Goal: Task Accomplishment & Management: Complete application form

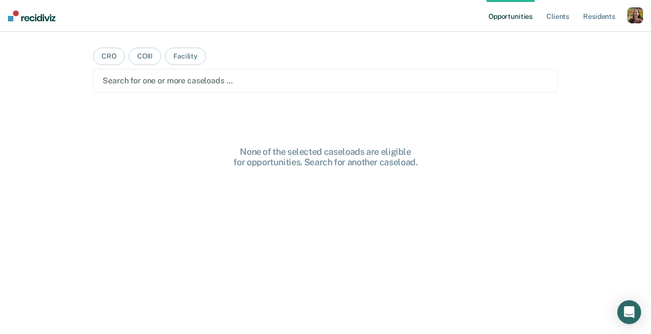
click at [635, 19] on div "button" at bounding box center [636, 15] width 16 height 16
click at [569, 39] on link "Profile" at bounding box center [596, 40] width 80 height 8
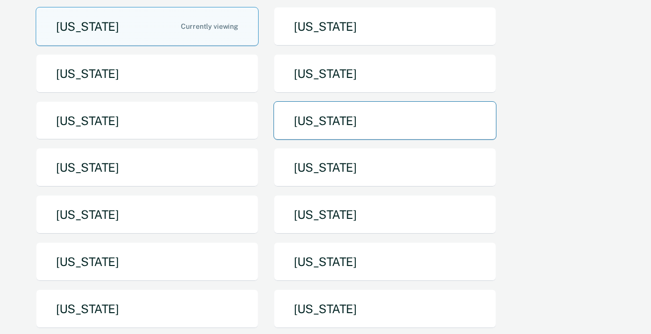
scroll to position [132, 0]
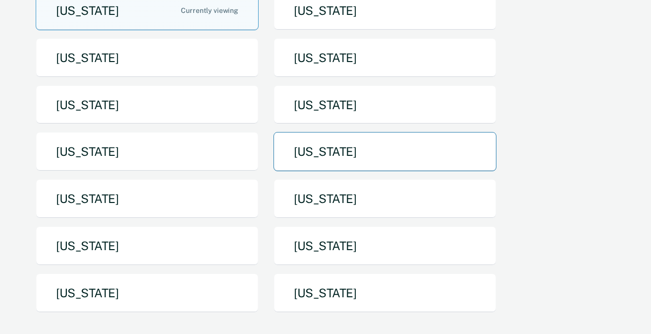
click at [349, 147] on button "[US_STATE]" at bounding box center [385, 151] width 223 height 39
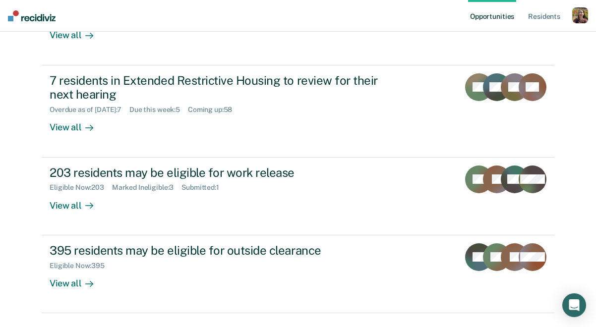
scroll to position [300, 0]
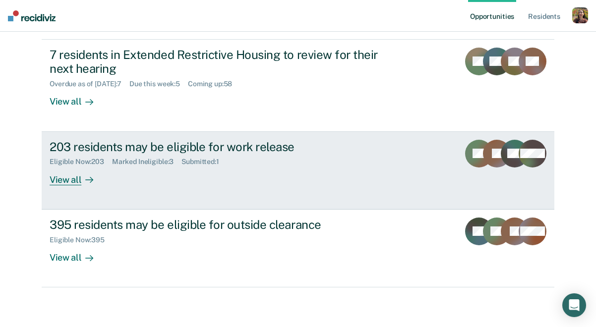
click at [68, 181] on div "View all" at bounding box center [78, 175] width 56 height 19
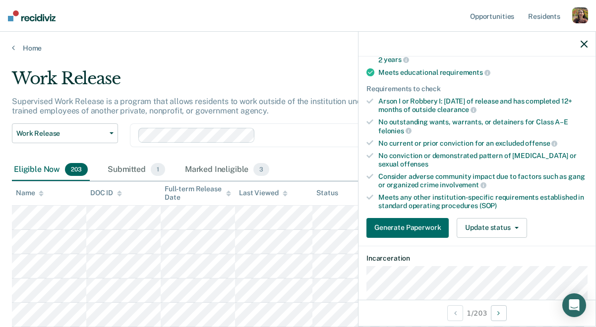
scroll to position [190, 0]
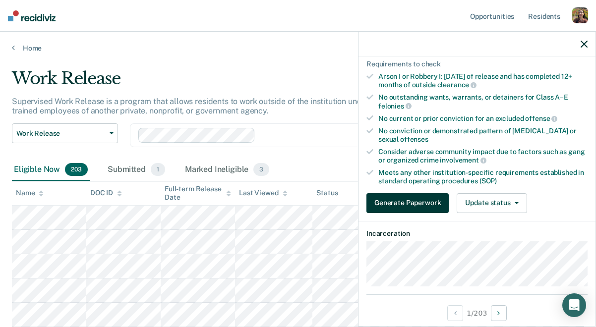
click at [417, 200] on button "Generate Paperwork" at bounding box center [407, 203] width 82 height 20
click at [544, 132] on div "No conviction or demonstrated pattern of [MEDICAL_DATA] or sexual offenses" at bounding box center [482, 135] width 209 height 17
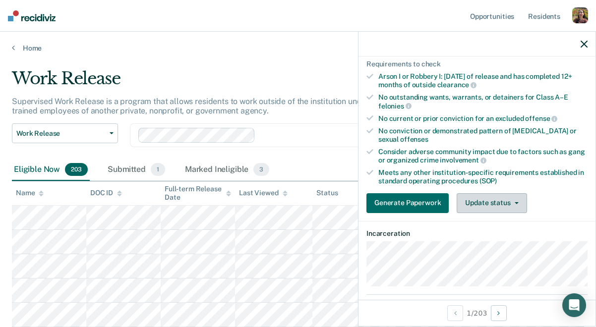
click at [519, 197] on button "Update status" at bounding box center [492, 203] width 70 height 20
click at [539, 130] on div "No conviction or demonstrated pattern of [MEDICAL_DATA] or sexual offenses" at bounding box center [482, 135] width 209 height 17
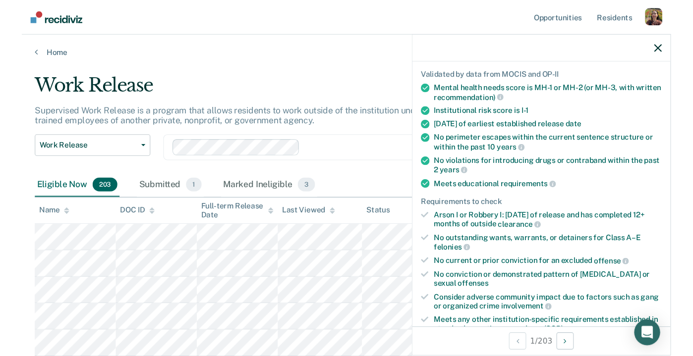
scroll to position [0, 0]
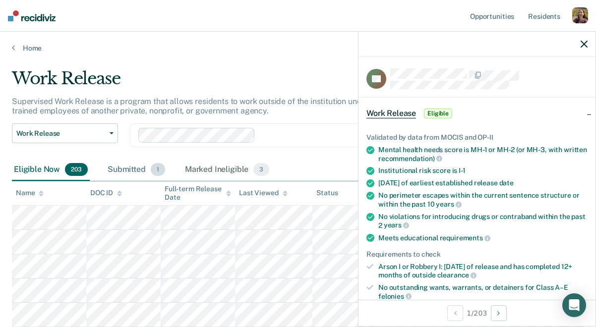
click at [135, 163] on div "Submitted 1" at bounding box center [136, 170] width 61 height 22
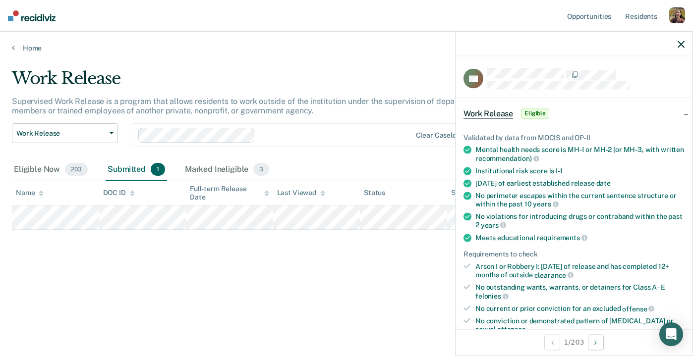
click at [258, 297] on div "Work Release Supervised Work Release is a program that allows residents to work…" at bounding box center [346, 190] width 669 height 245
click at [651, 40] on button "button" at bounding box center [681, 44] width 7 height 8
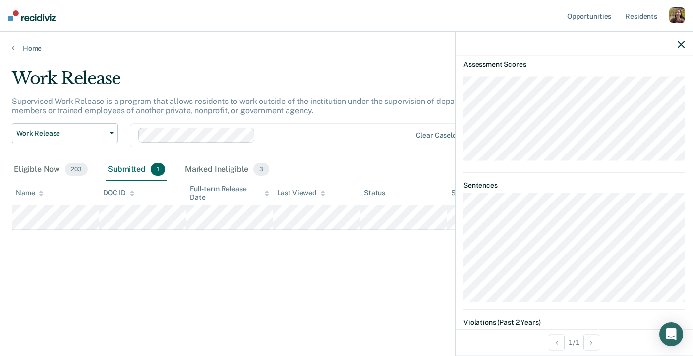
scroll to position [568, 0]
click at [290, 131] on div at bounding box center [334, 134] width 151 height 11
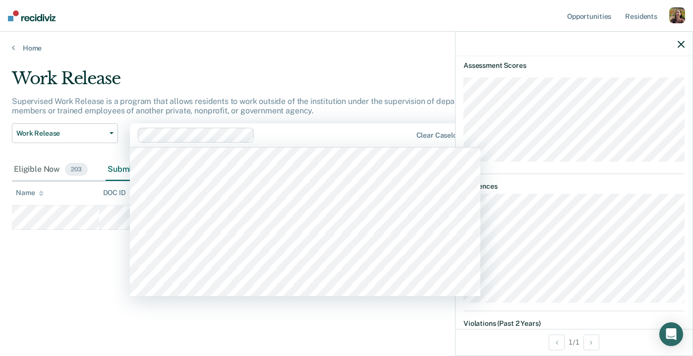
scroll to position [0, 0]
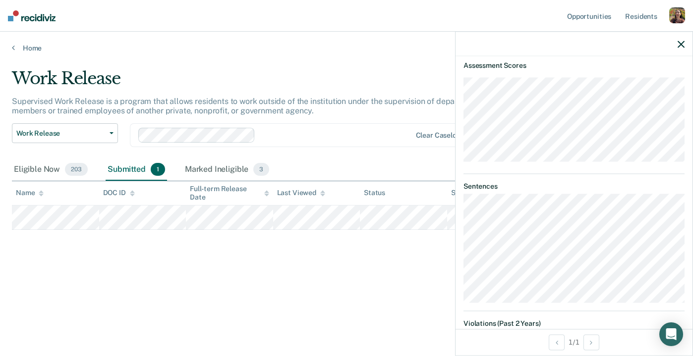
click at [265, 333] on main "Work Release Supervised Work Release is a program that allows residents to work…" at bounding box center [346, 203] width 693 height 301
click at [23, 48] on link "Home" at bounding box center [346, 48] width 669 height 9
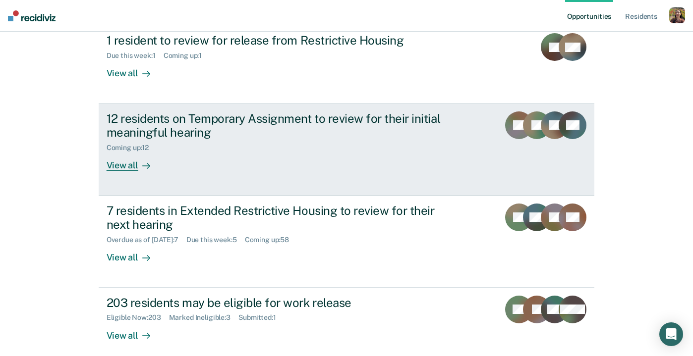
scroll to position [271, 0]
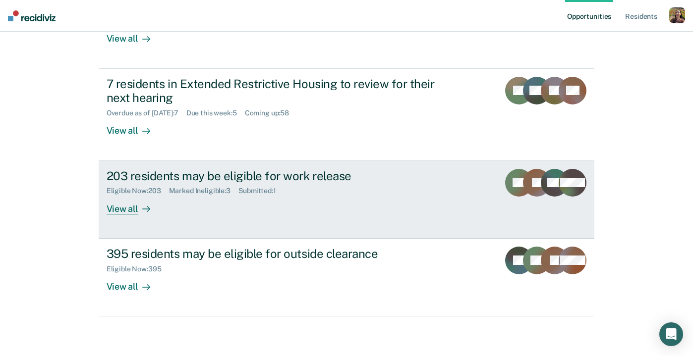
click at [148, 205] on icon at bounding box center [146, 209] width 8 height 8
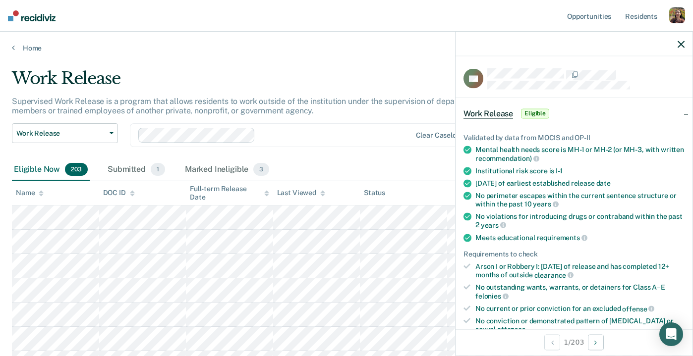
drag, startPoint x: 520, startPoint y: 227, endPoint x: 513, endPoint y: 163, distance: 63.8
click at [513, 163] on ul "Validated by data from MOCIS and OP-II Mental health needs score is MH-1 or MH-…" at bounding box center [574, 254] width 221 height 242
click at [276, 131] on div at bounding box center [334, 134] width 151 height 11
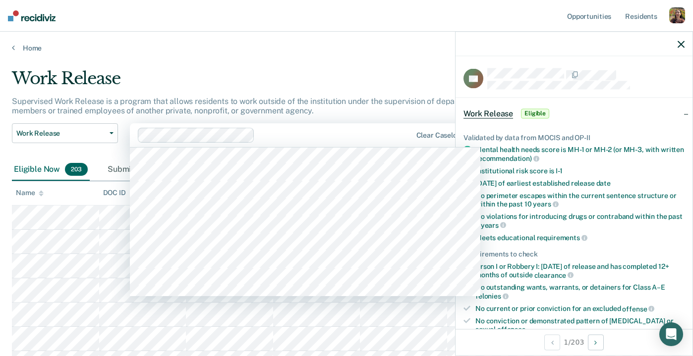
scroll to position [130, 0]
type input "n"
type input "boo"
